Goal: Task Accomplishment & Management: Use online tool/utility

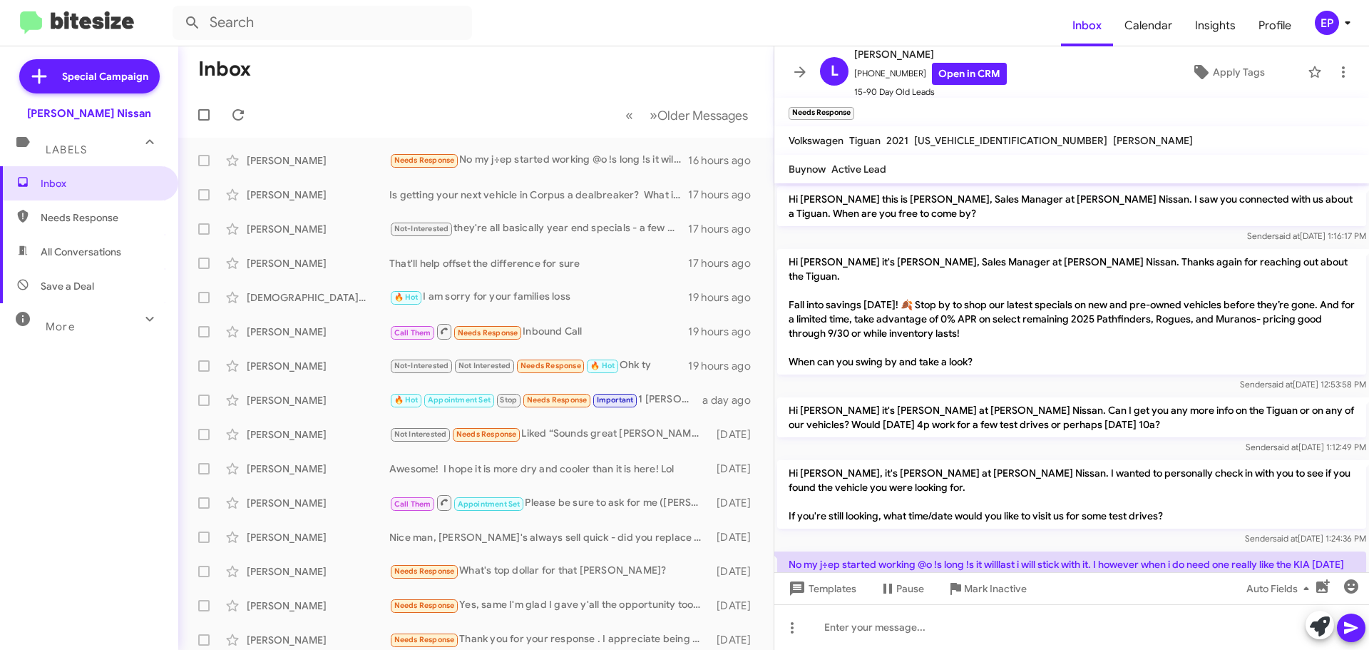
scroll to position [57, 0]
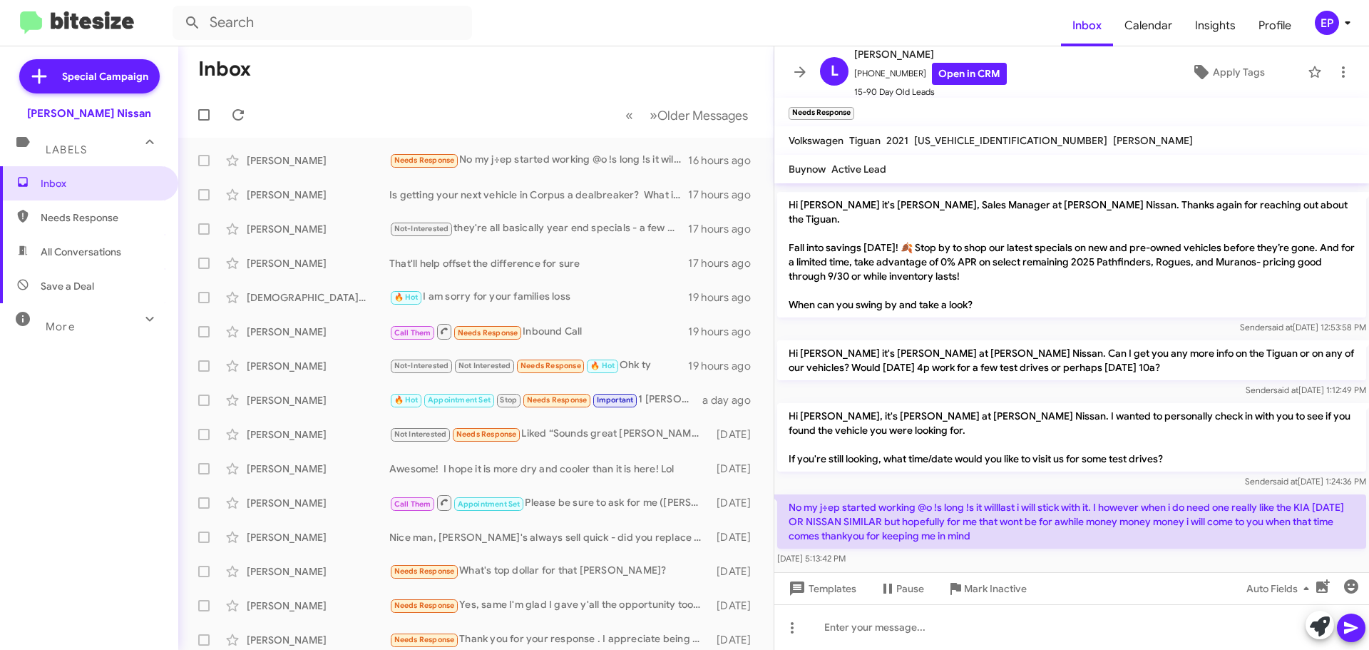
click at [76, 250] on span "All Conversations" at bounding box center [81, 252] width 81 height 14
type input "in:all-conversations"
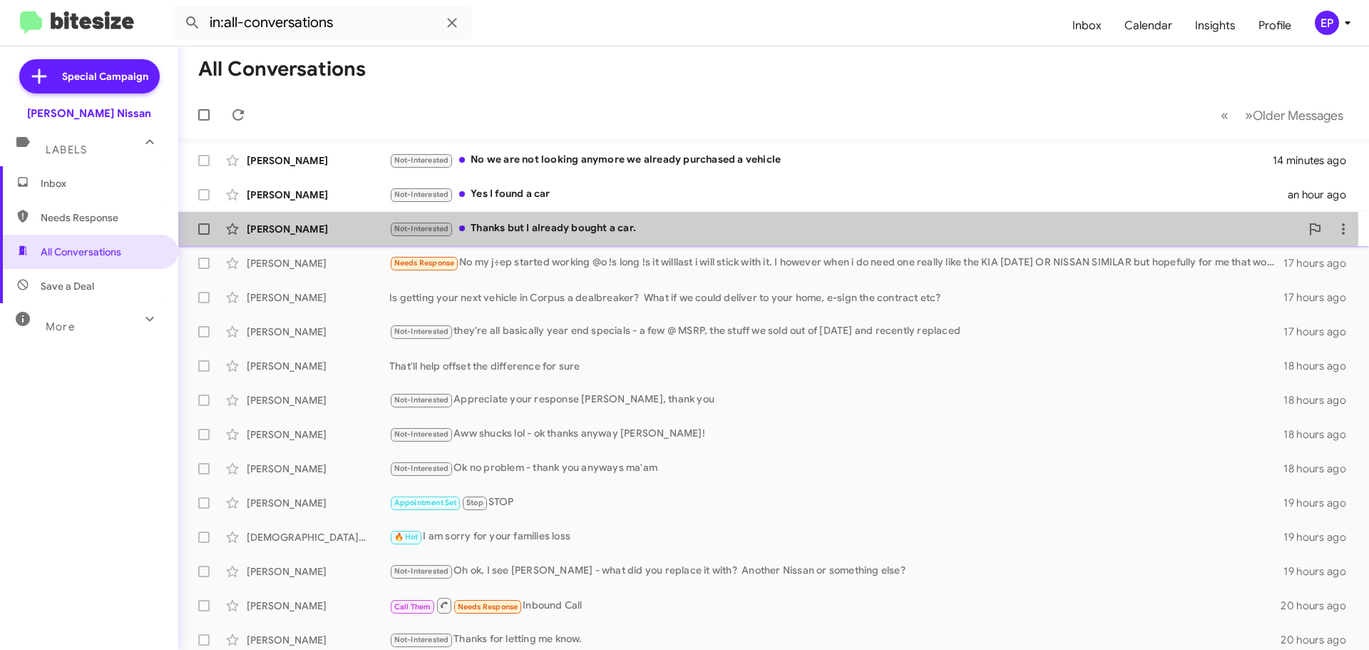
click at [540, 233] on div "Not-Interested Thanks but I already bought a car." at bounding box center [844, 228] width 911 height 16
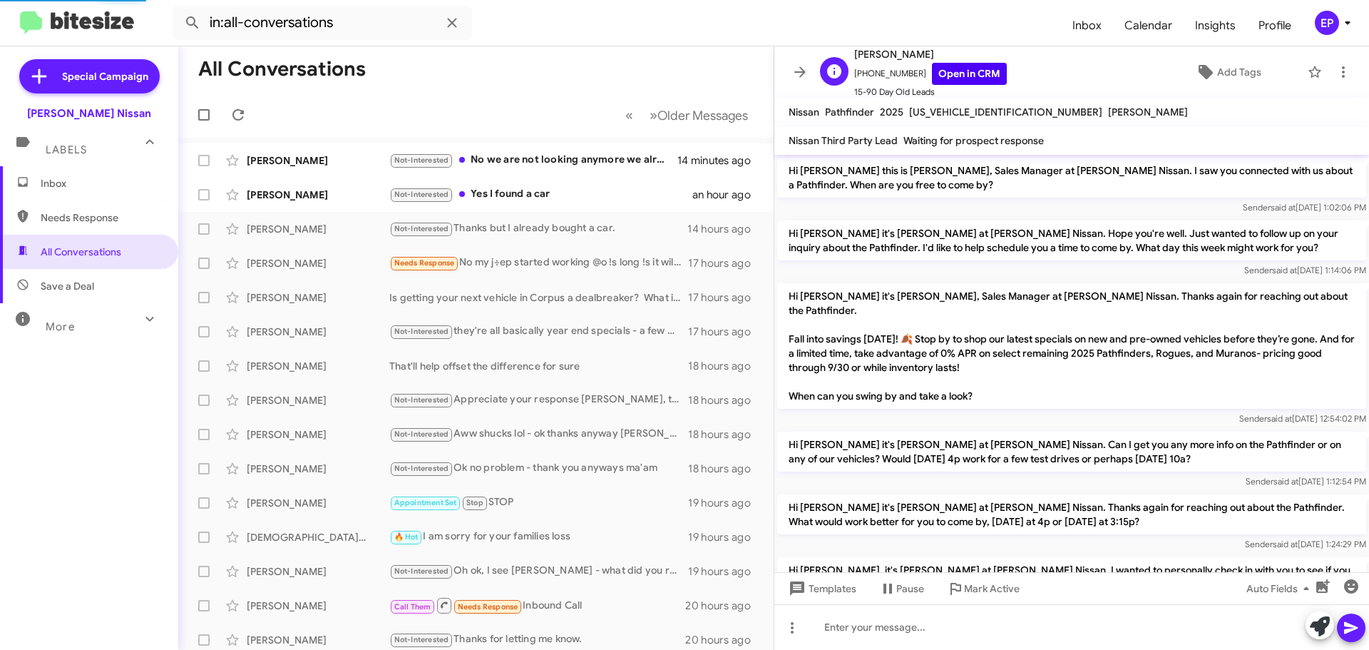
scroll to position [163, 0]
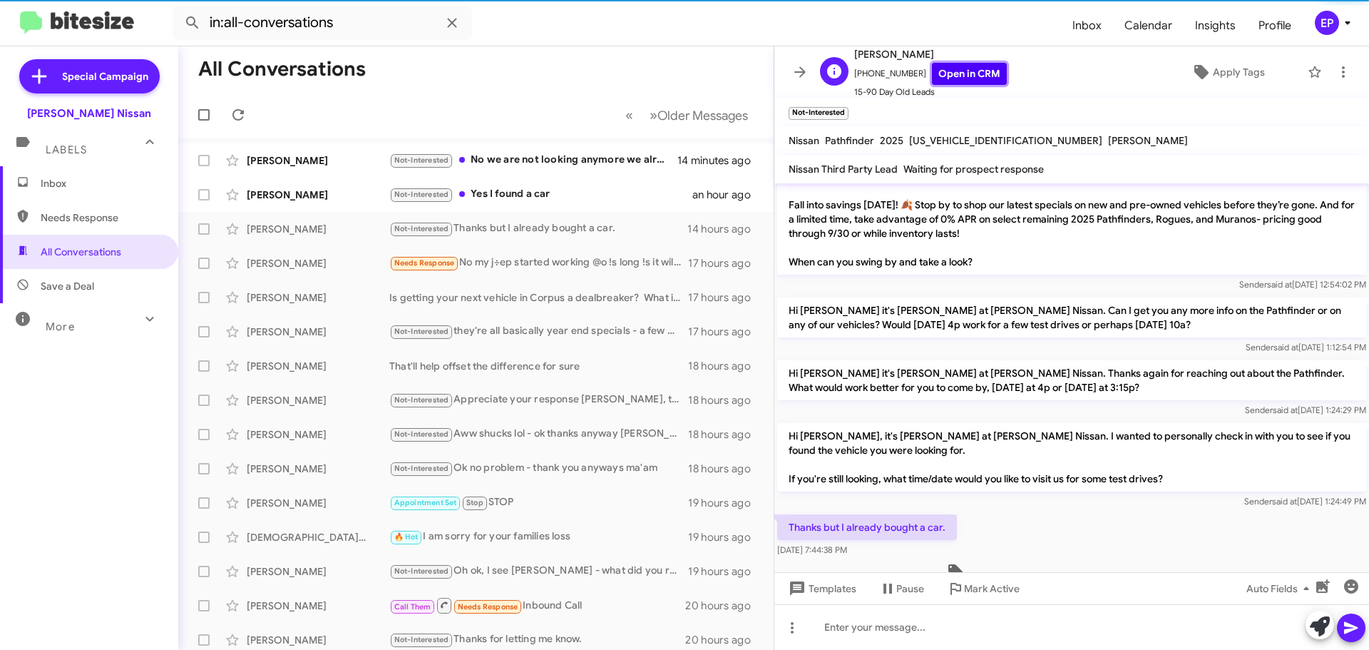
click at [965, 74] on link "Open in CRM" at bounding box center [969, 74] width 75 height 22
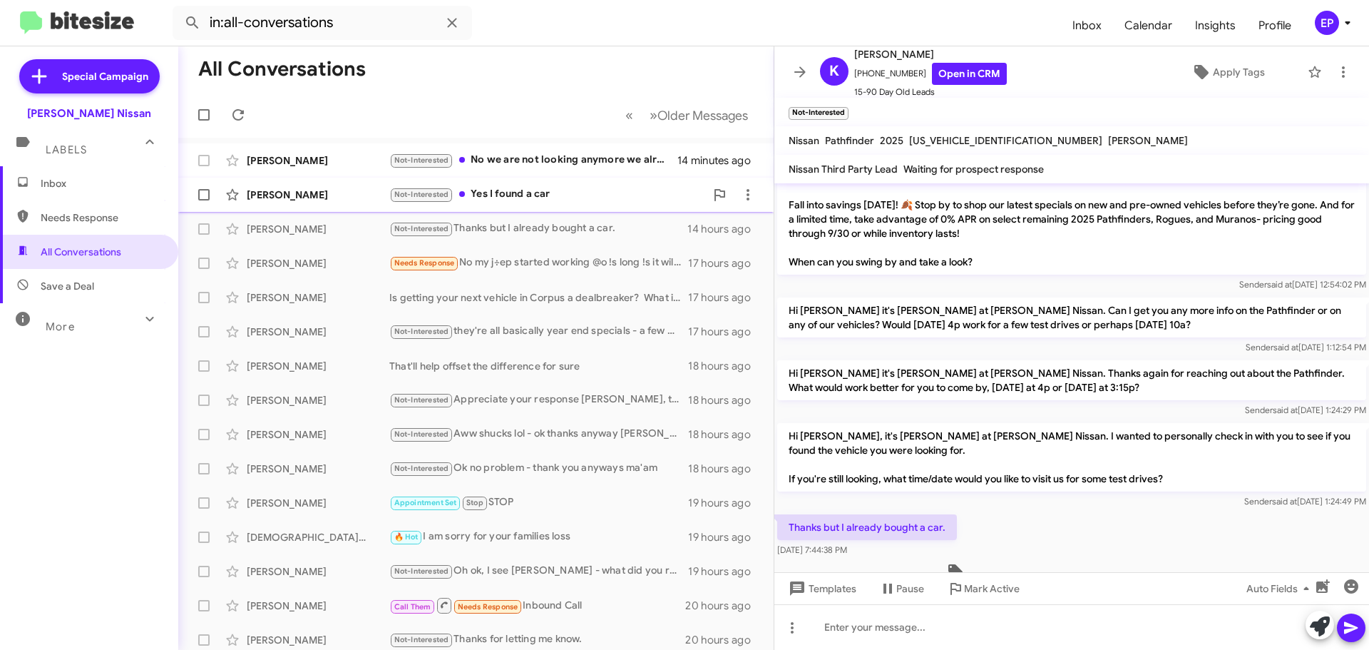
click at [529, 195] on div "Not-Interested Yes I found a car" at bounding box center [547, 194] width 316 height 16
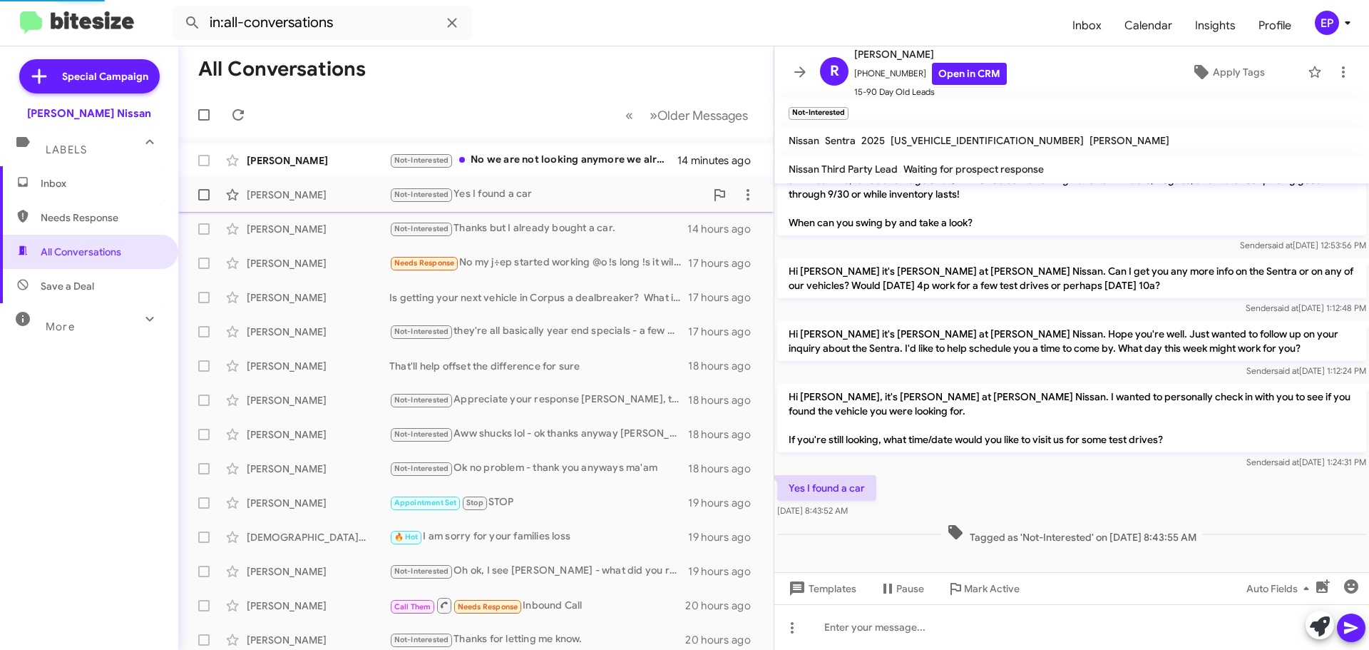
scroll to position [125, 0]
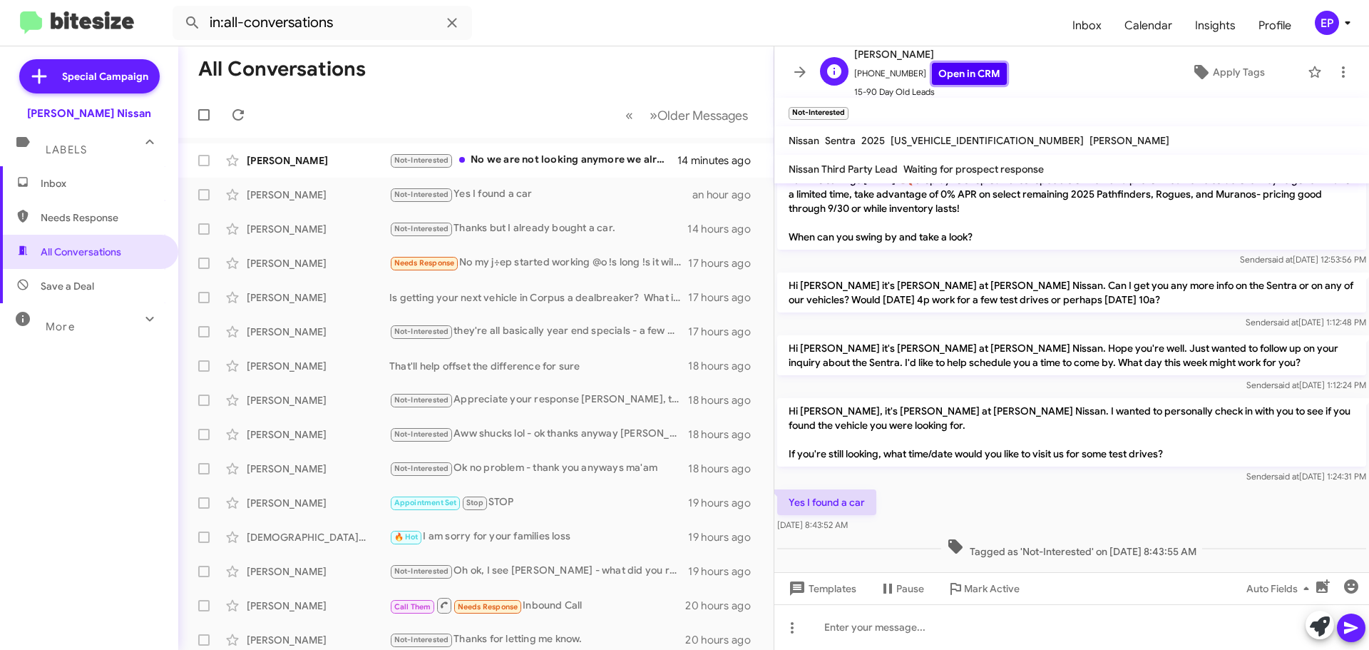
click at [960, 68] on link "Open in CRM" at bounding box center [969, 74] width 75 height 22
click at [550, 155] on div "Not-Interested No we are not looking anymore we already purchased a vehicle" at bounding box center [547, 160] width 316 height 16
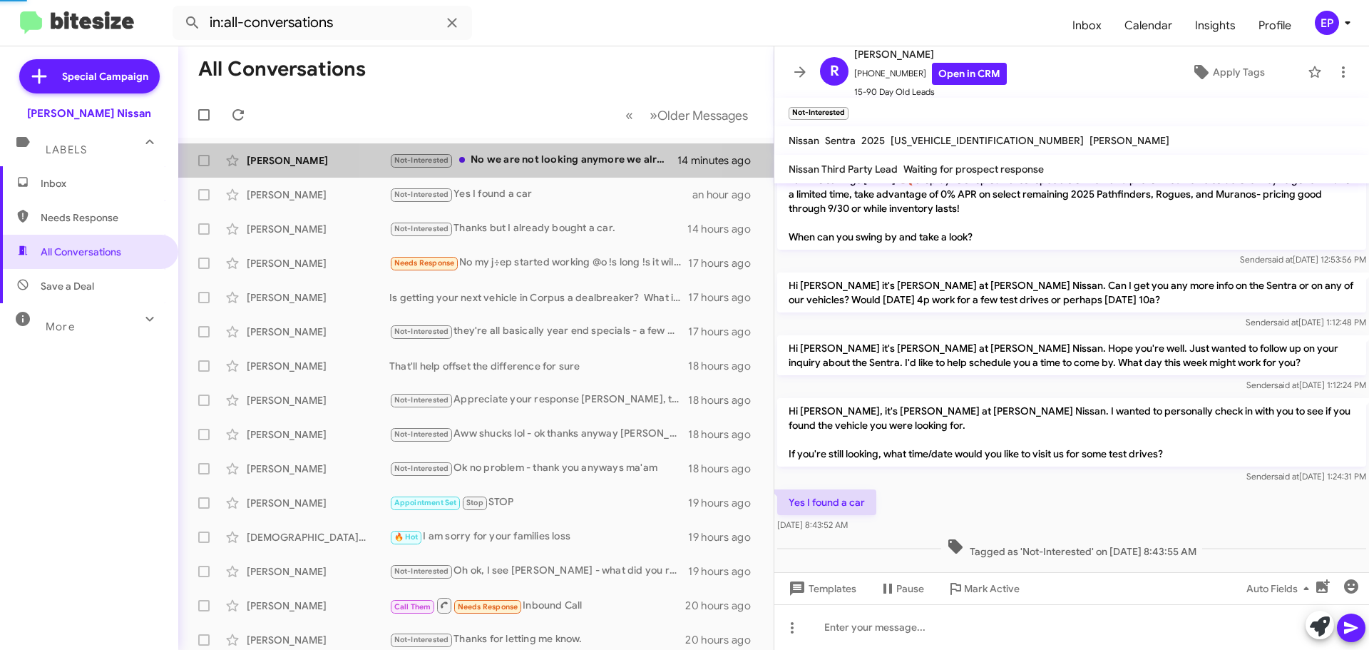
scroll to position [765, 0]
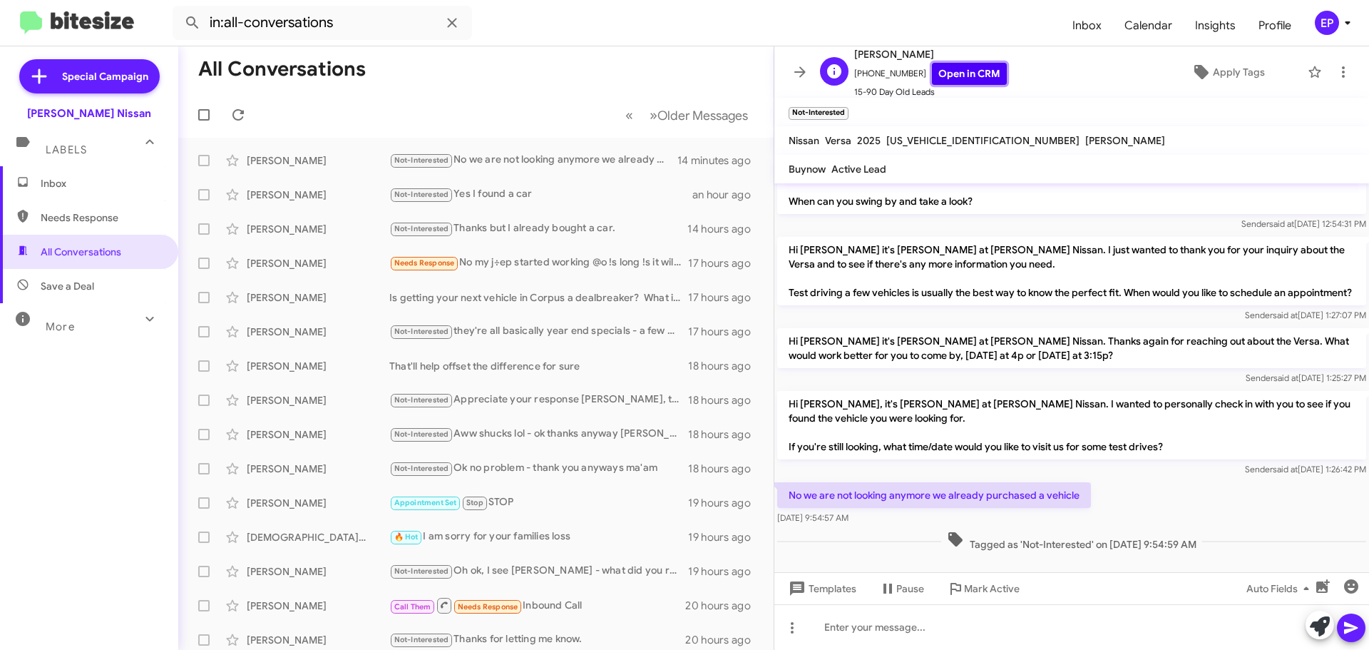
click at [982, 70] on link "Open in CRM" at bounding box center [969, 74] width 75 height 22
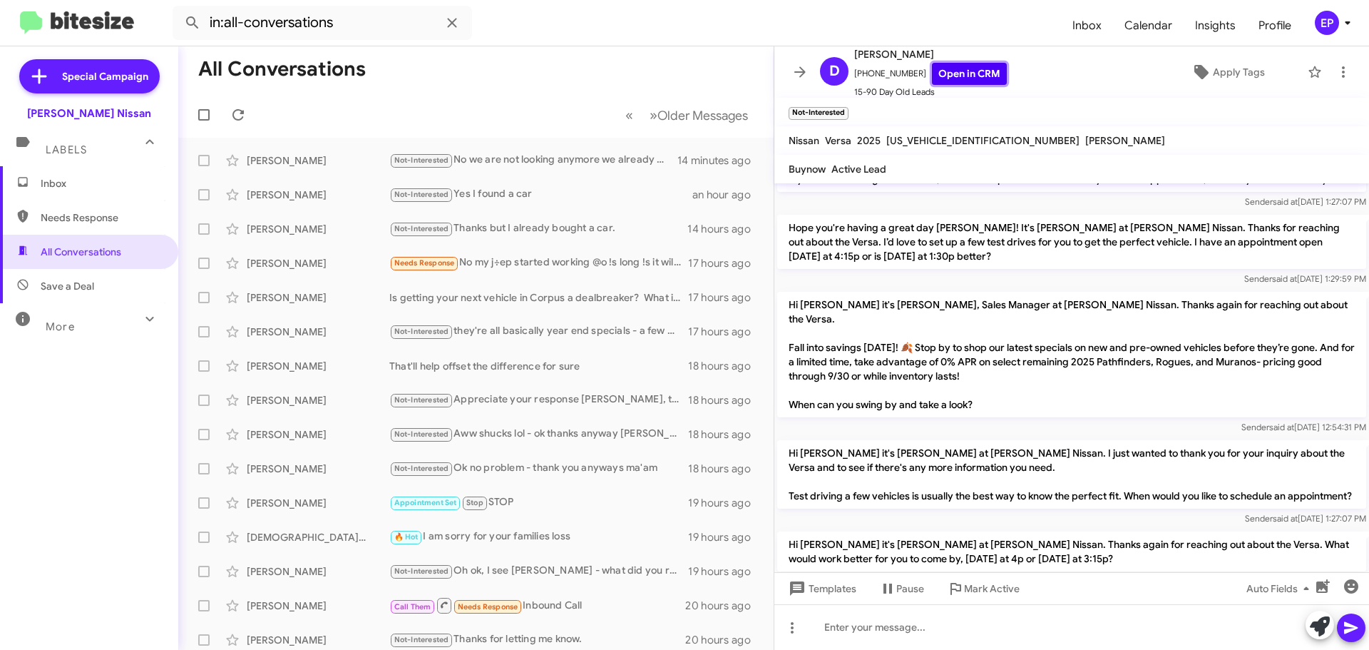
scroll to position [551, 0]
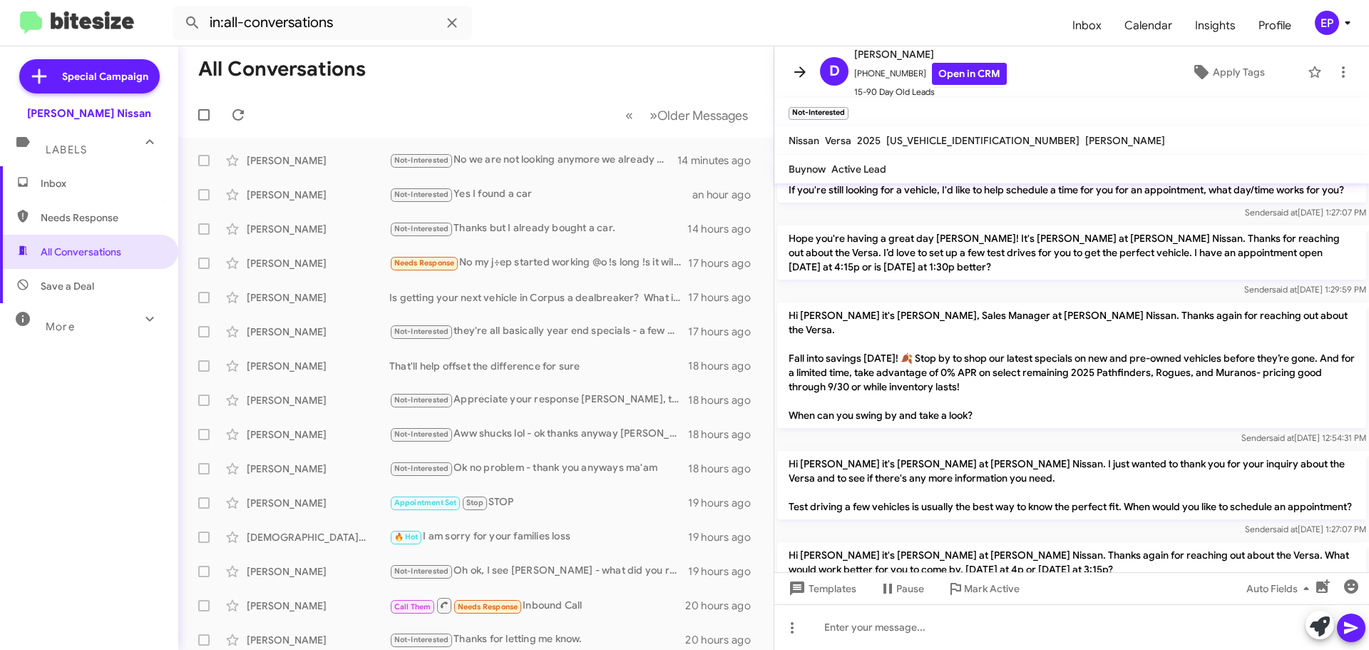
click at [804, 72] on icon at bounding box center [799, 71] width 11 height 11
